Goal: Task Accomplishment & Management: Use online tool/utility

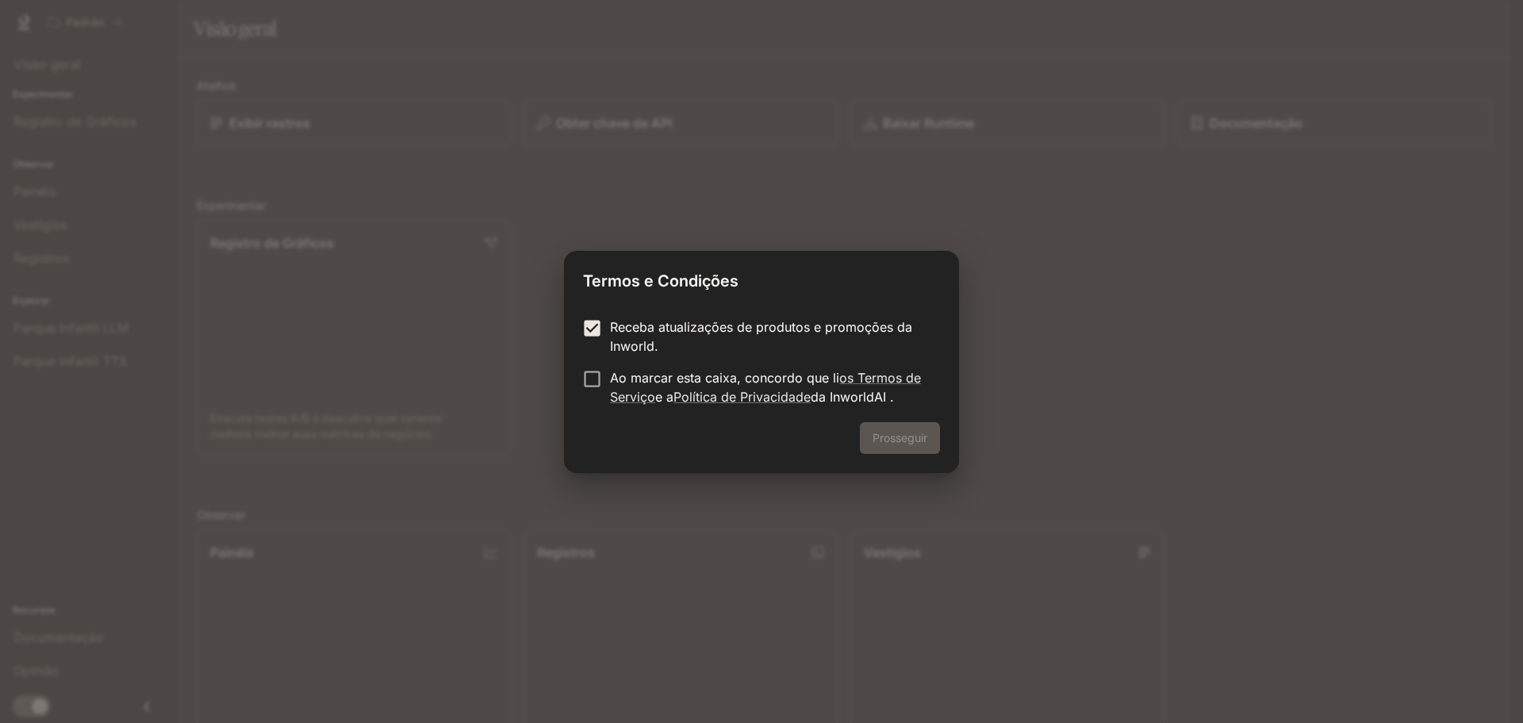
click at [689, 374] on font "Ao marcar esta caixa, concordo que li" at bounding box center [724, 378] width 229 height 16
click at [920, 437] on font "Prosseguir" at bounding box center [900, 437] width 55 height 13
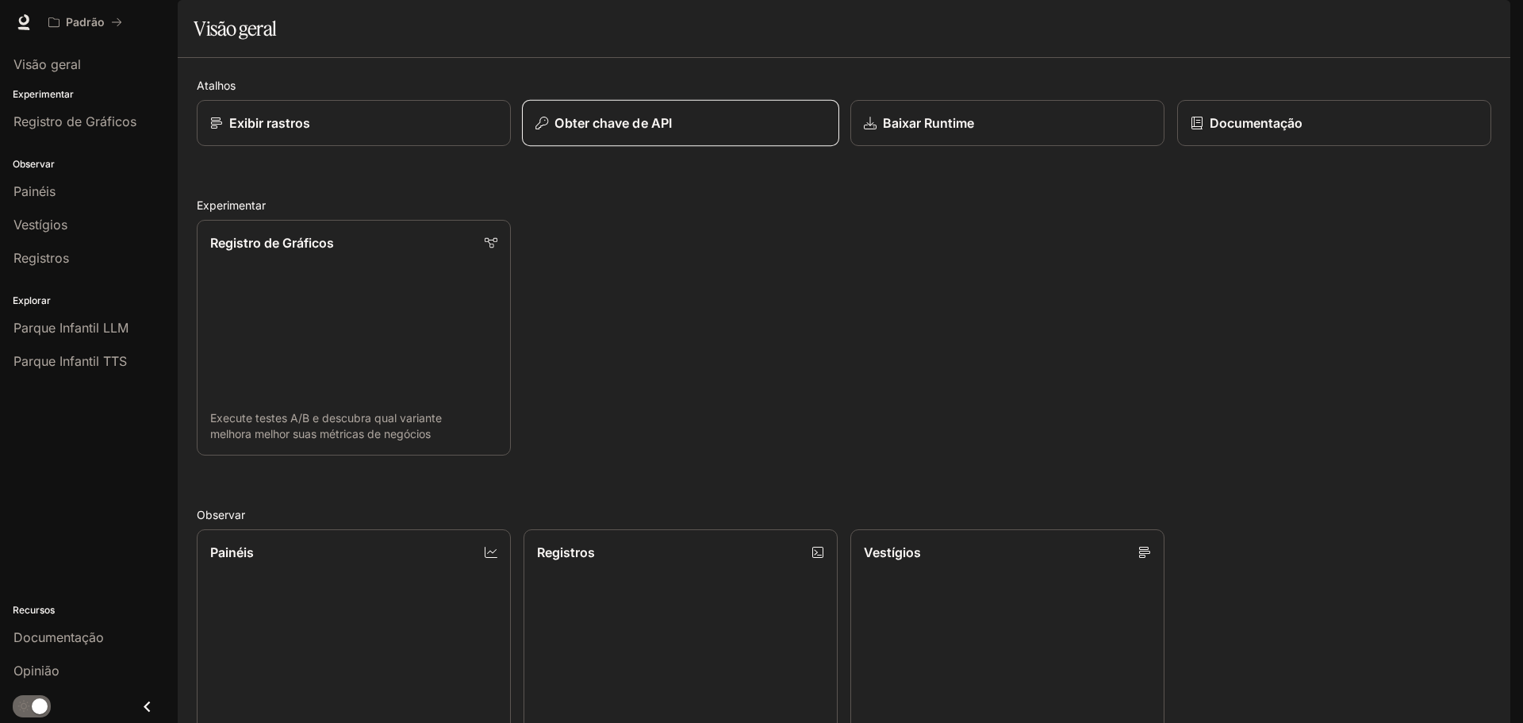
click at [734, 132] on div "Obter chave de API" at bounding box center [680, 122] width 290 height 19
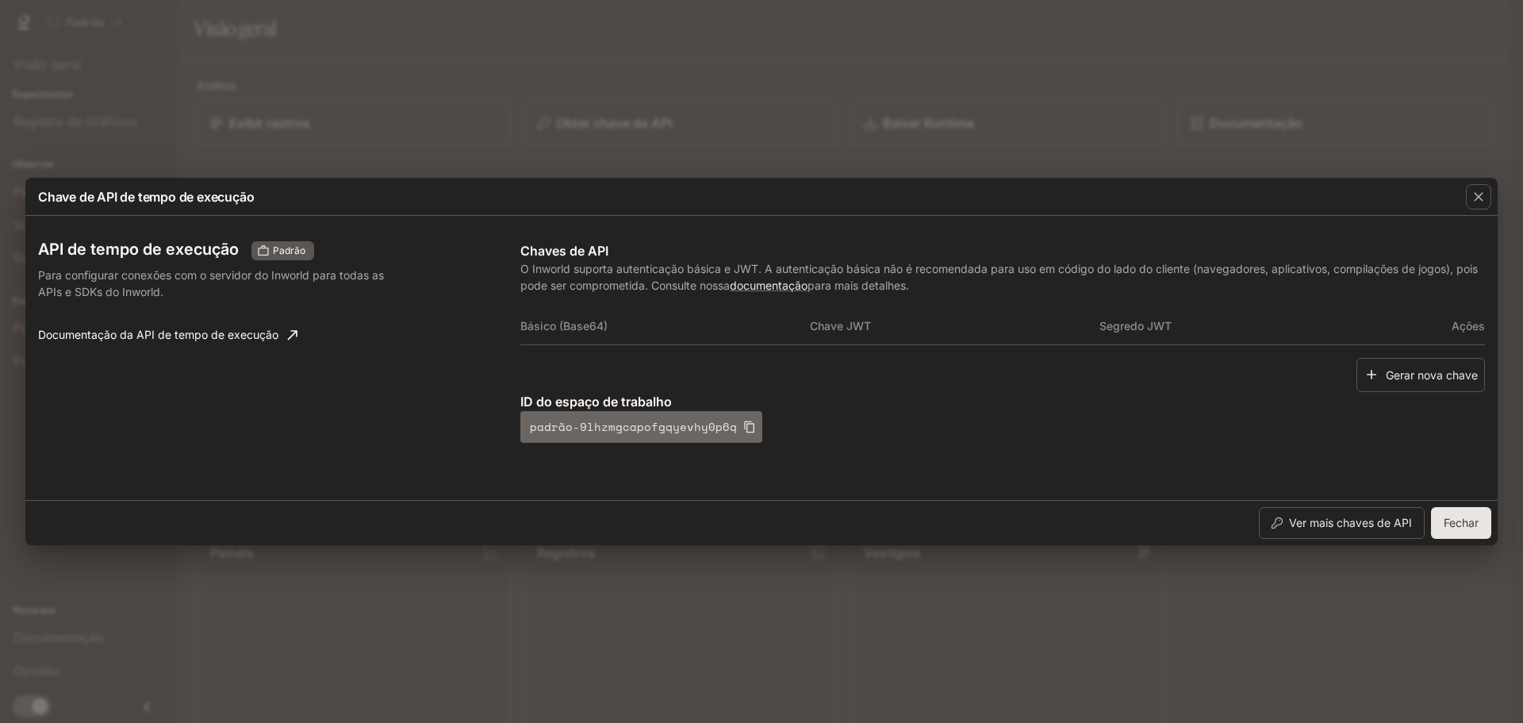
click at [743, 427] on icon "button" at bounding box center [749, 426] width 13 height 13
click at [744, 424] on icon "button" at bounding box center [749, 427] width 10 height 12
click at [1163, 393] on p "ID do espaço de trabalho" at bounding box center [1002, 401] width 965 height 19
click at [1390, 366] on font "Gerar nova chave" at bounding box center [1432, 375] width 92 height 20
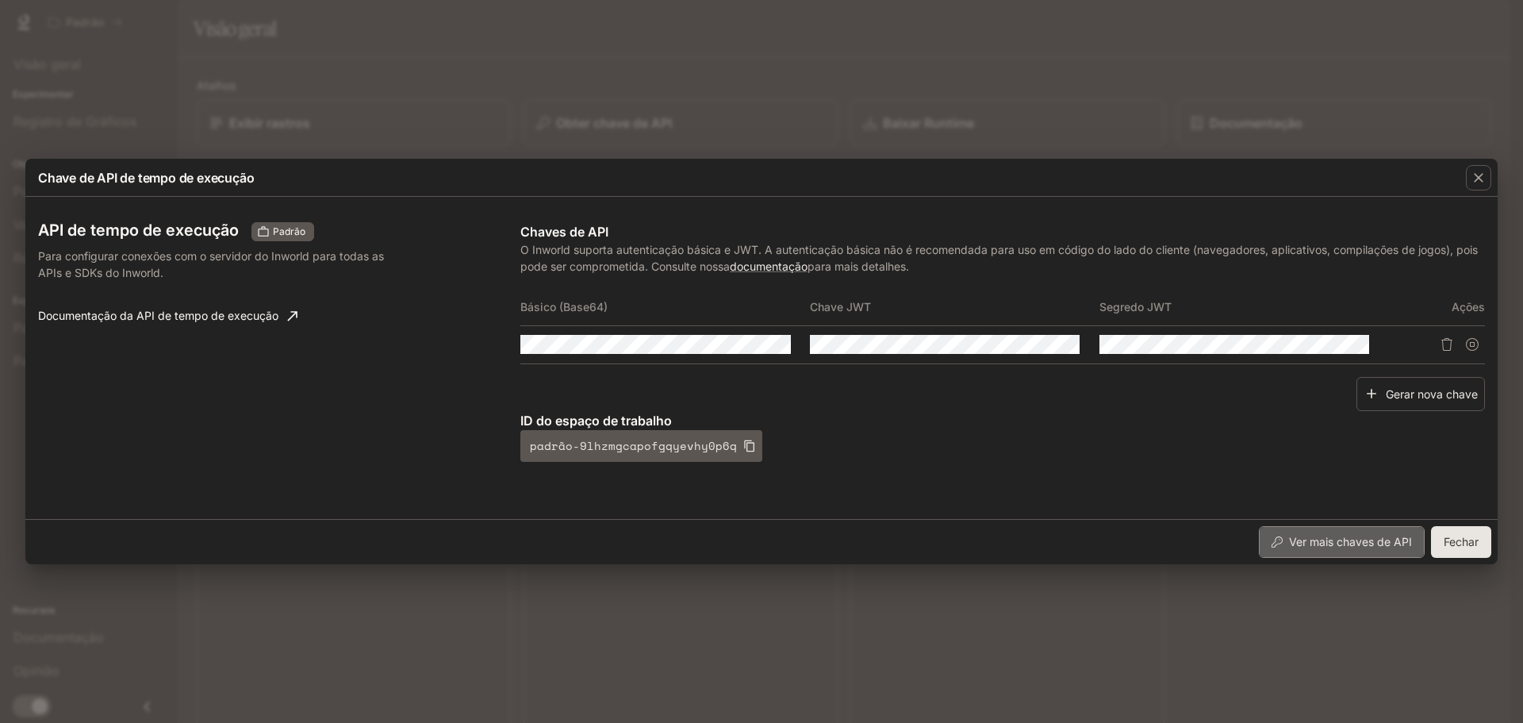
click at [1392, 548] on font "Ver mais chaves de API" at bounding box center [1350, 541] width 123 height 13
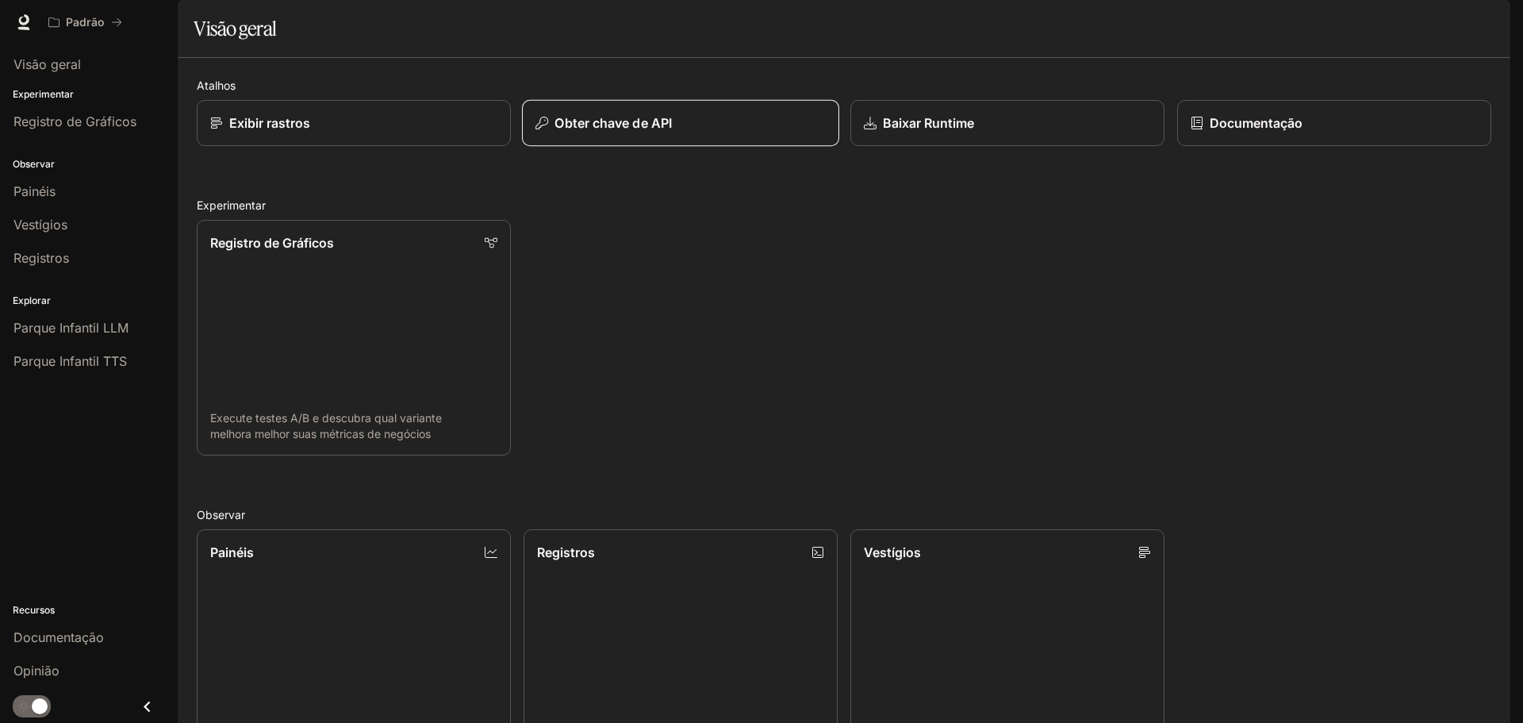
click at [674, 132] on div "Obter chave de API" at bounding box center [680, 122] width 290 height 19
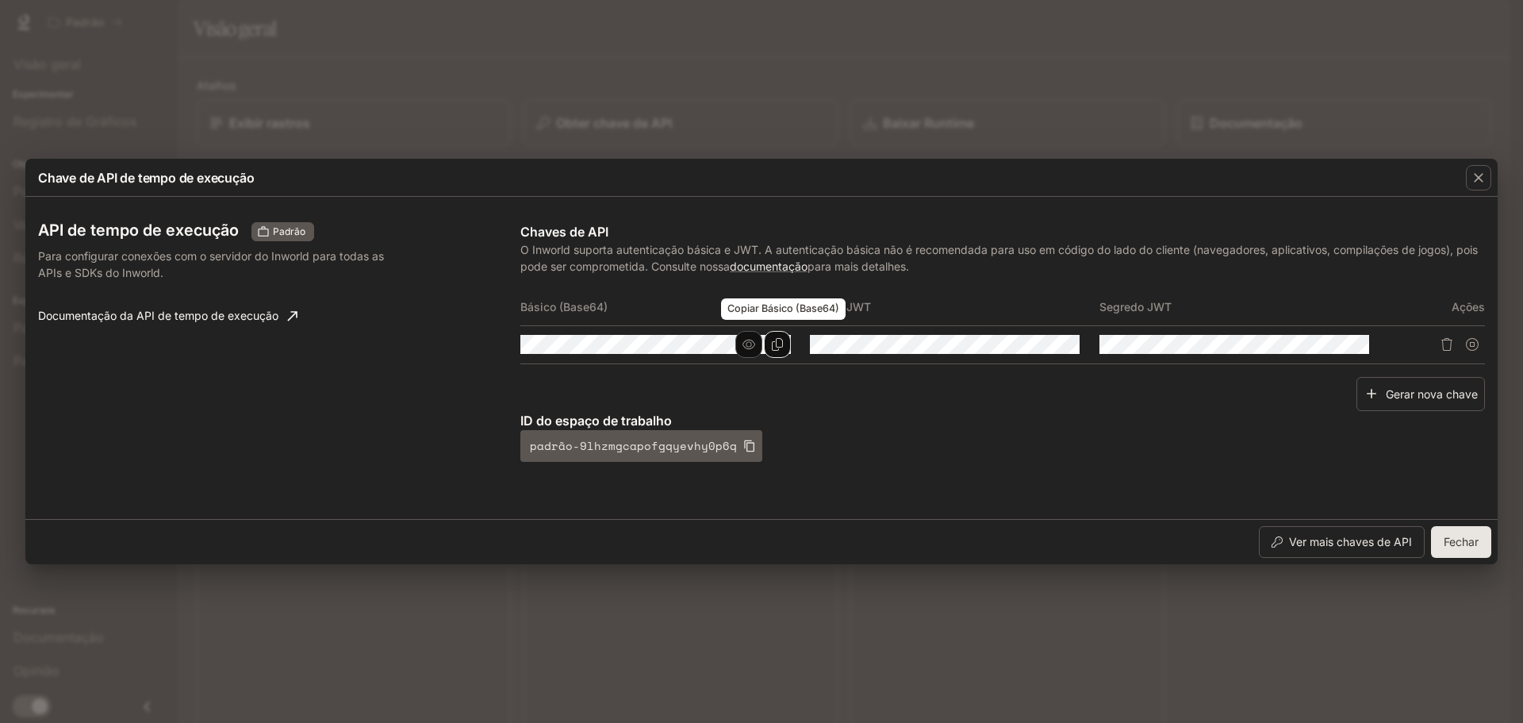
click at [780, 347] on icon "Copiar Básico (Base64)" at bounding box center [777, 344] width 11 height 13
click at [1251, 107] on div "Chave de API de tempo de execução API de tempo de execução Padrão Para configur…" at bounding box center [761, 361] width 1523 height 723
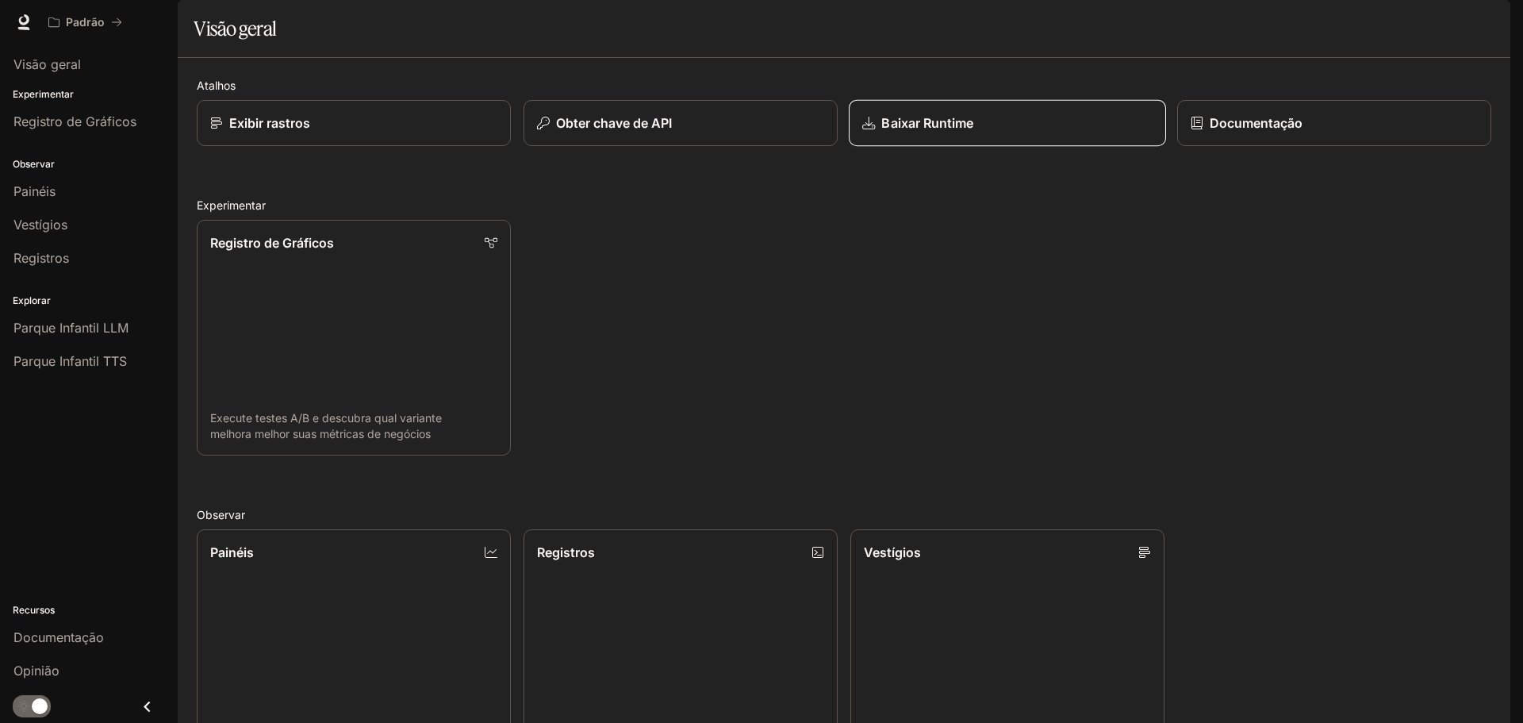
click at [983, 132] on div "Baixar Runtime" at bounding box center [1007, 122] width 290 height 19
click at [716, 132] on div "Obter chave de API" at bounding box center [680, 122] width 290 height 19
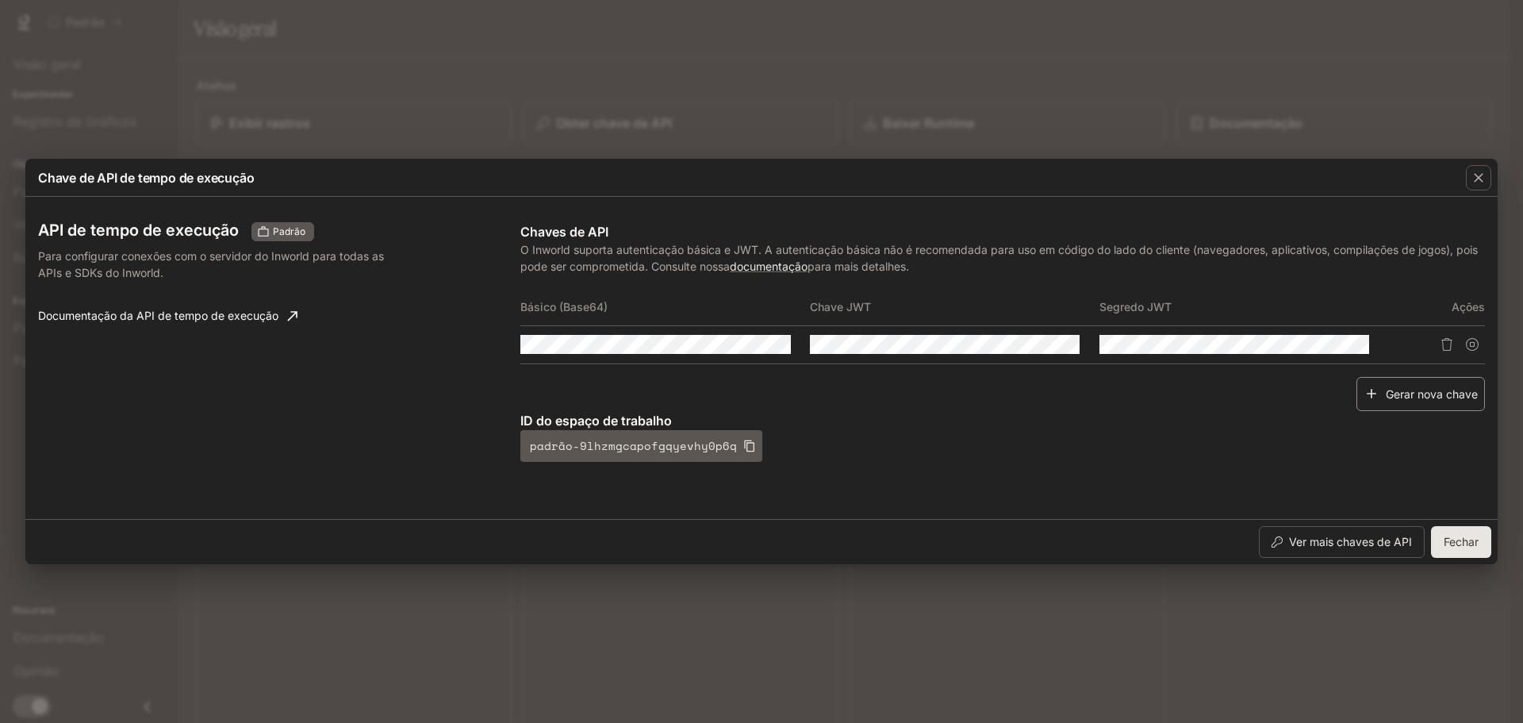
click at [1430, 400] on font "Gerar nova chave" at bounding box center [1432, 392] width 92 height 13
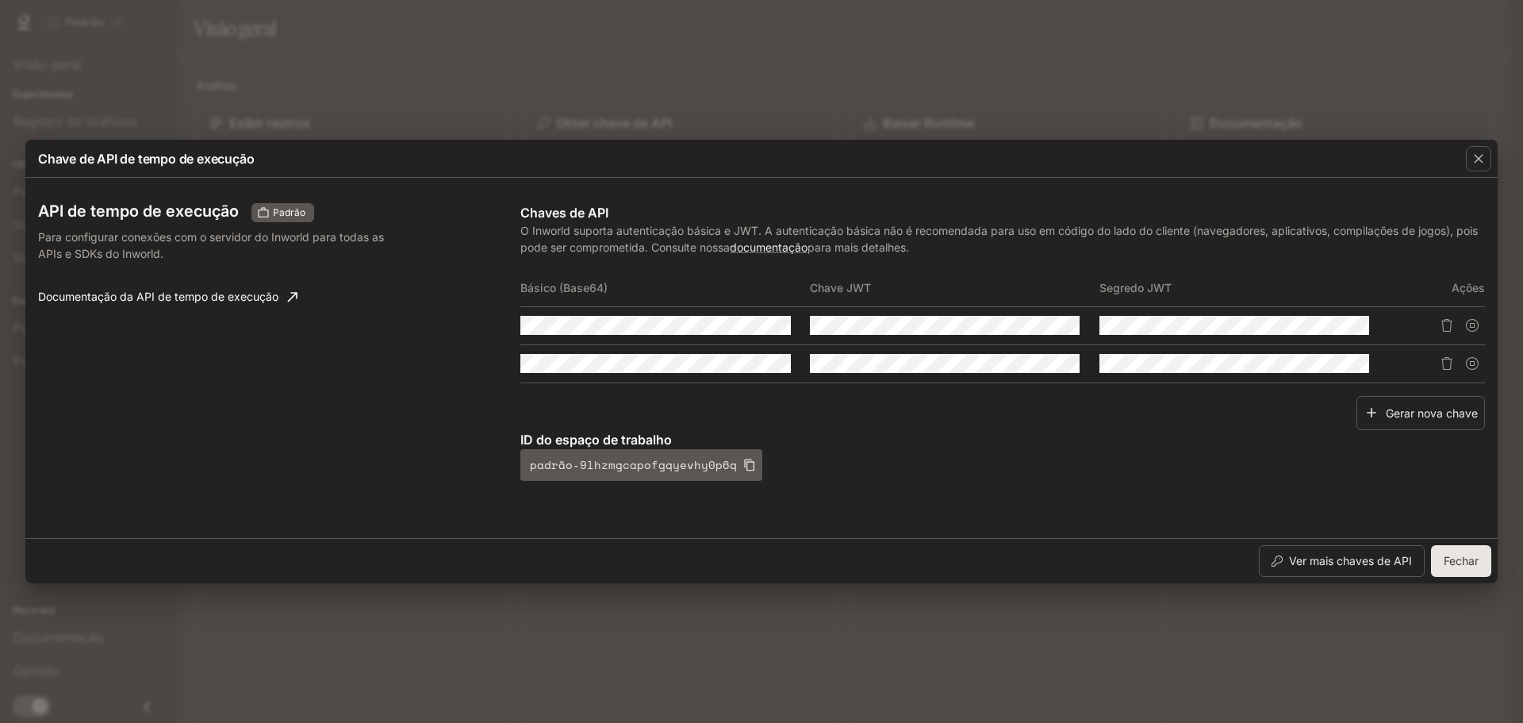
click at [1387, 334] on tr at bounding box center [1002, 325] width 965 height 38
drag, startPoint x: 1385, startPoint y: 334, endPoint x: 993, endPoint y: 409, distance: 398.9
click at [983, 403] on div "Chaves de API O Inworld suporta autenticação básica e JWT. A autenticação básic…" at bounding box center [1002, 342] width 965 height 278
click at [1066, 420] on div "Gerar nova chave" at bounding box center [1002, 413] width 965 height 34
click at [775, 359] on icon "Copiar Básico (Base64)" at bounding box center [777, 363] width 13 height 13
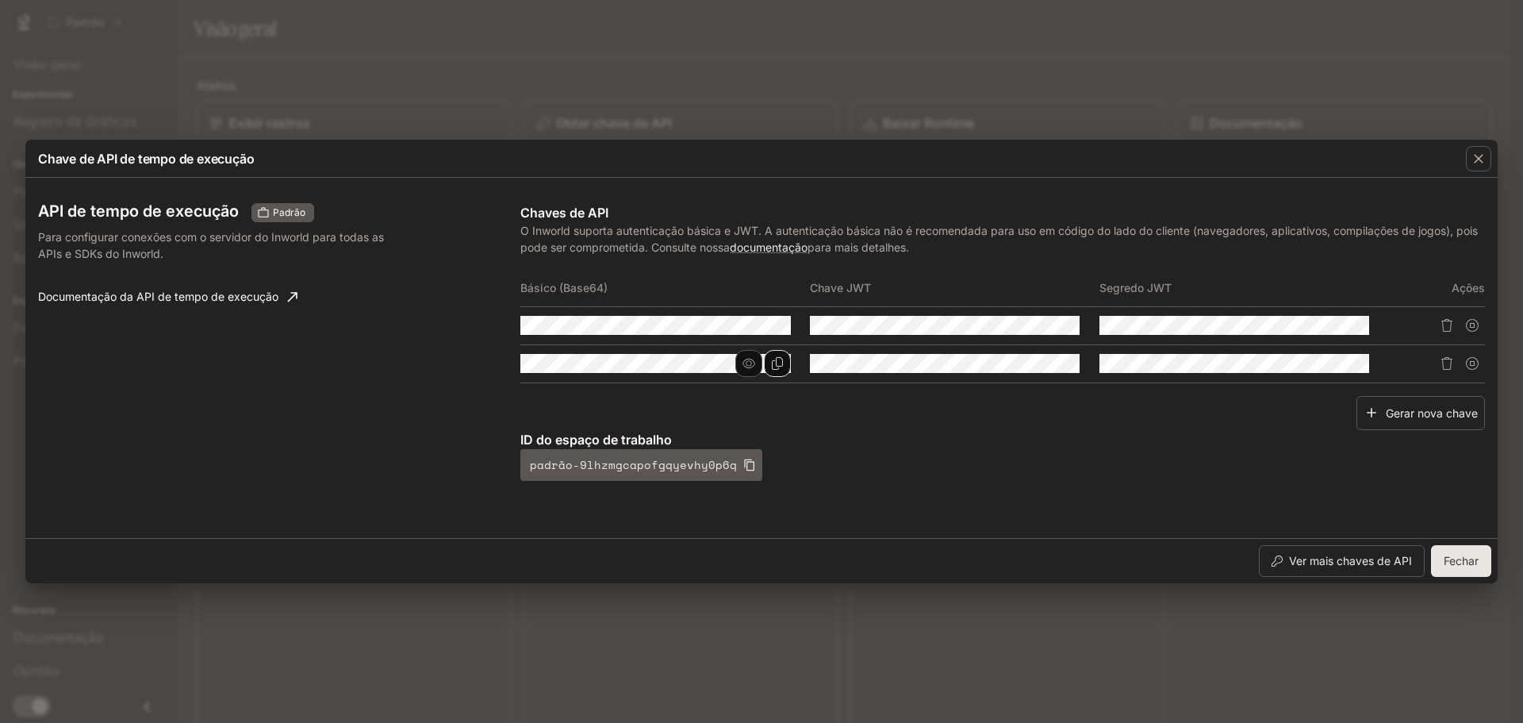
click at [1127, 94] on div "Chave de API de tempo de execução API de tempo de execução Padrão Para configur…" at bounding box center [761, 361] width 1523 height 723
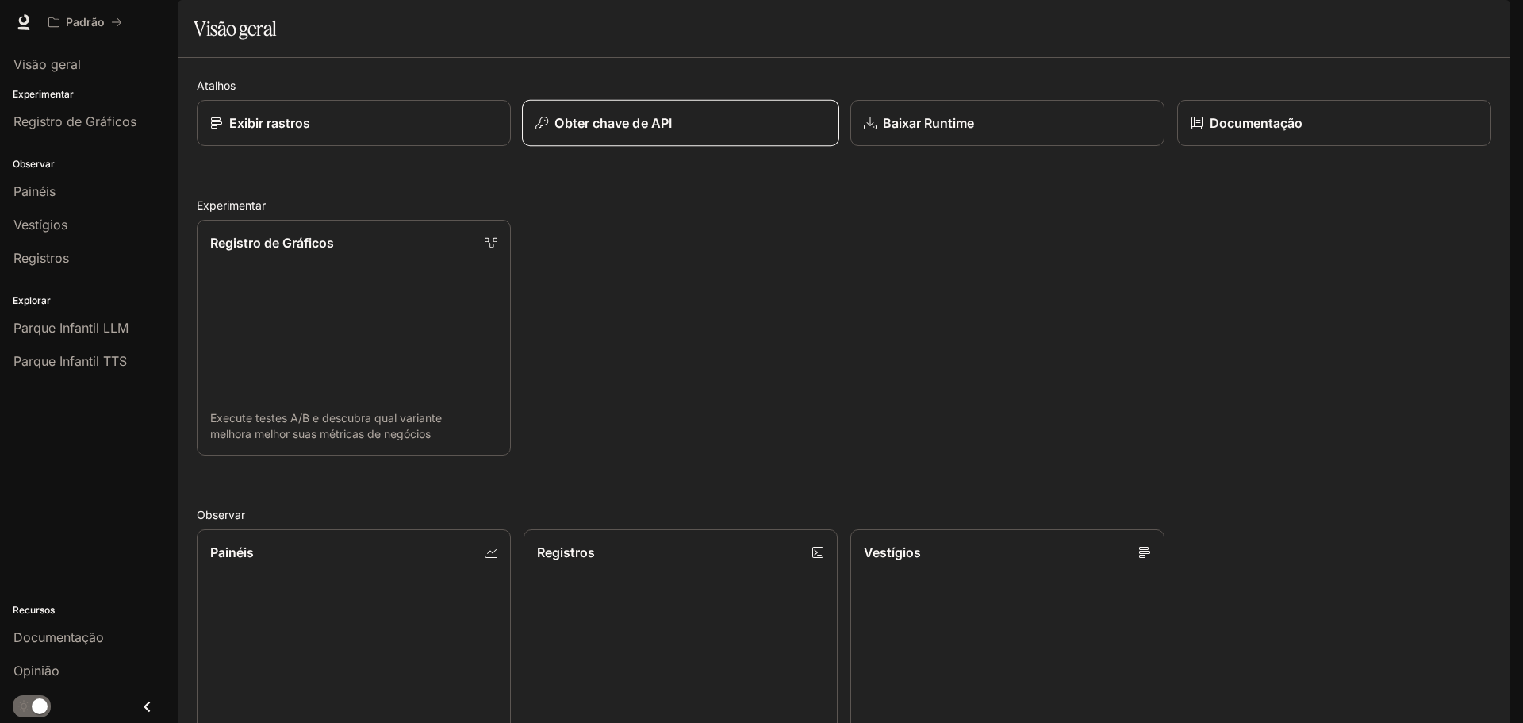
click at [743, 132] on div "Obter chave de API" at bounding box center [680, 122] width 290 height 19
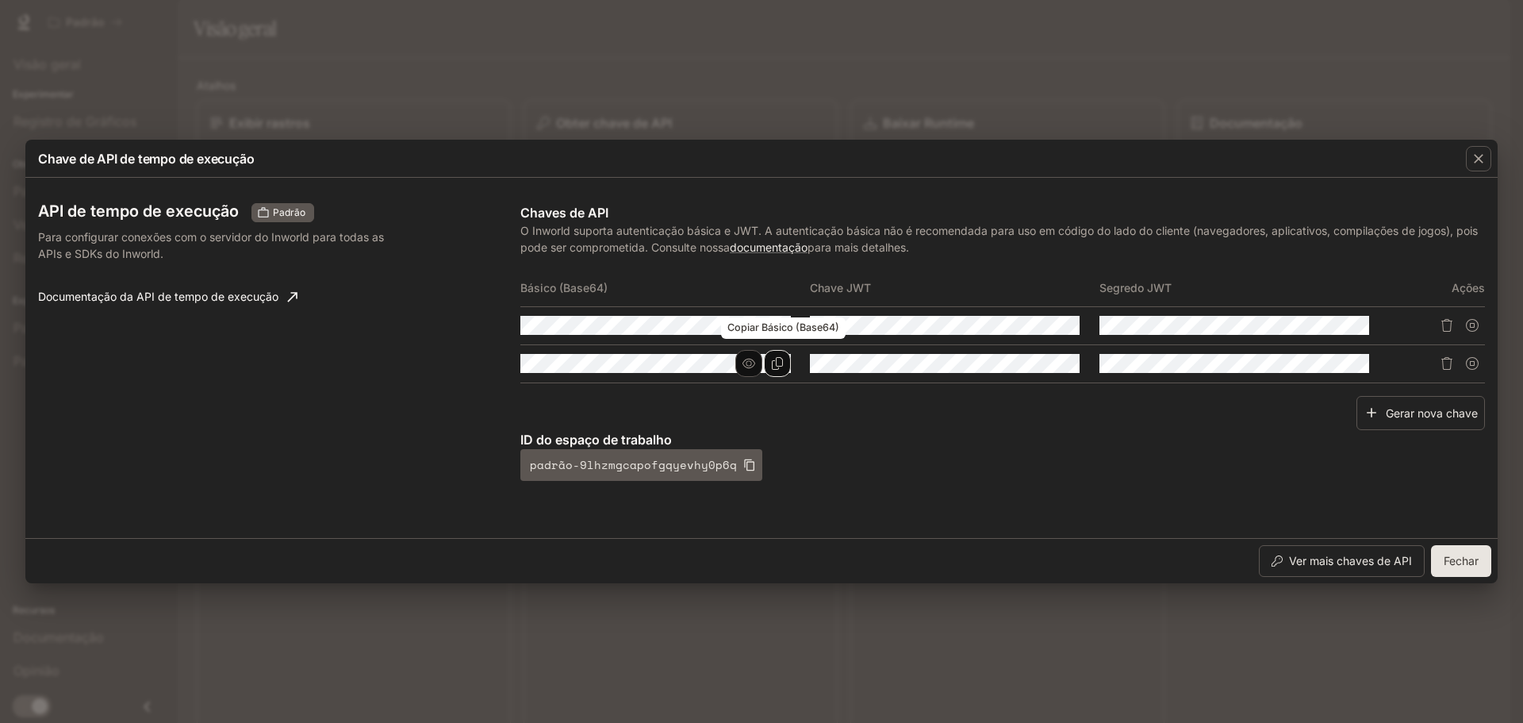
click at [781, 367] on icon "Copiar Básico (Base64)" at bounding box center [777, 363] width 13 height 13
